Goal: Information Seeking & Learning: Learn about a topic

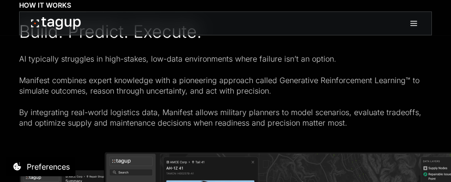
scroll to position [1509, 0]
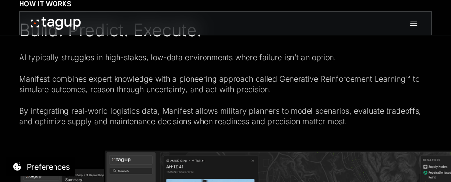
drag, startPoint x: 208, startPoint y: 92, endPoint x: 218, endPoint y: 92, distance: 10.0
click at [209, 92] on div "AI typically struggles in high-stakes, low-data environments where failure isn’…" at bounding box center [225, 89] width 413 height 75
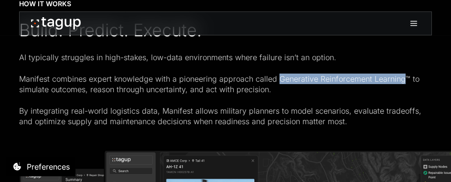
drag, startPoint x: 277, startPoint y: 80, endPoint x: 402, endPoint y: 78, distance: 125.1
click at [402, 78] on div "AI typically struggles in high-stakes, low-data environments where failure isn’…" at bounding box center [225, 89] width 413 height 75
copy div "Generative Reinforcement Learning"
